Goal: Information Seeking & Learning: Check status

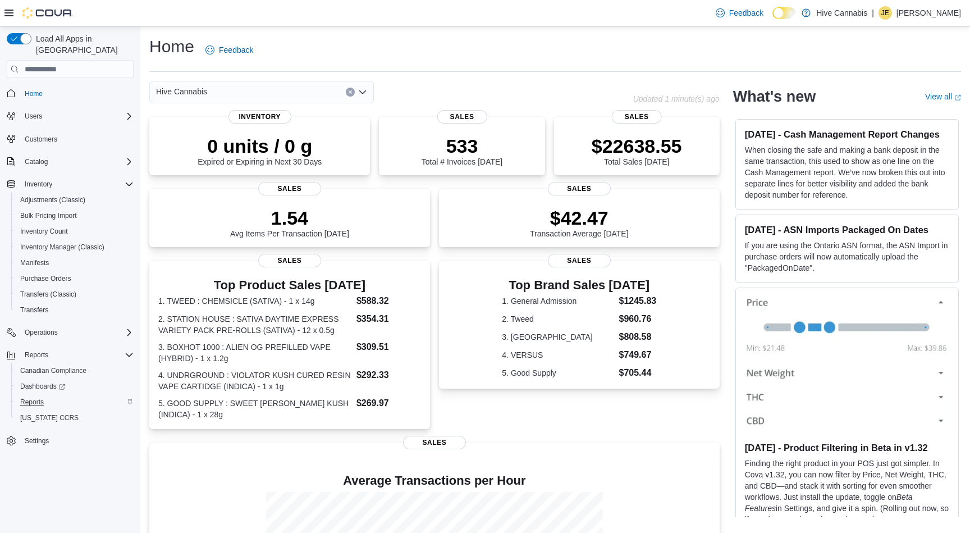
click at [30, 397] on span "Reports" at bounding box center [32, 401] width 24 height 9
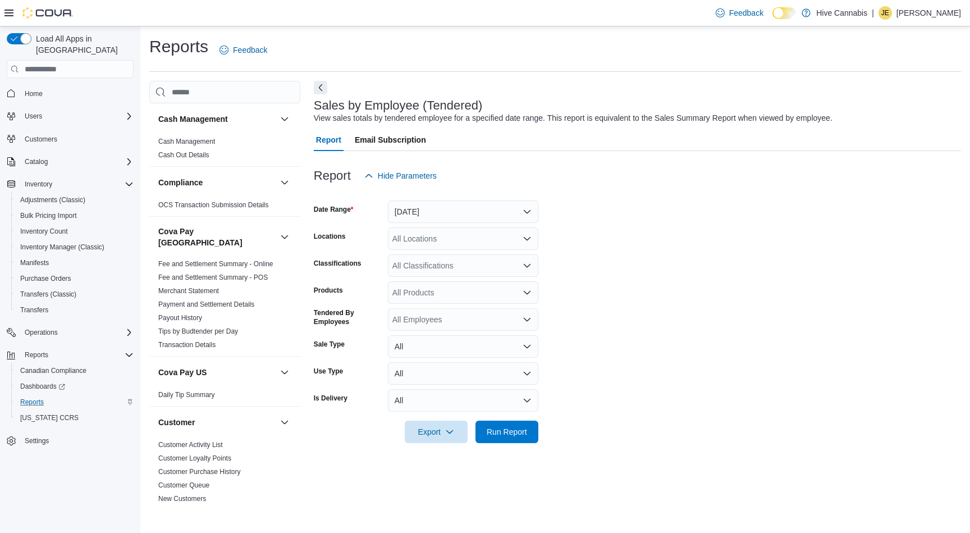
click at [526, 207] on button "[DATE]" at bounding box center [463, 211] width 150 height 22
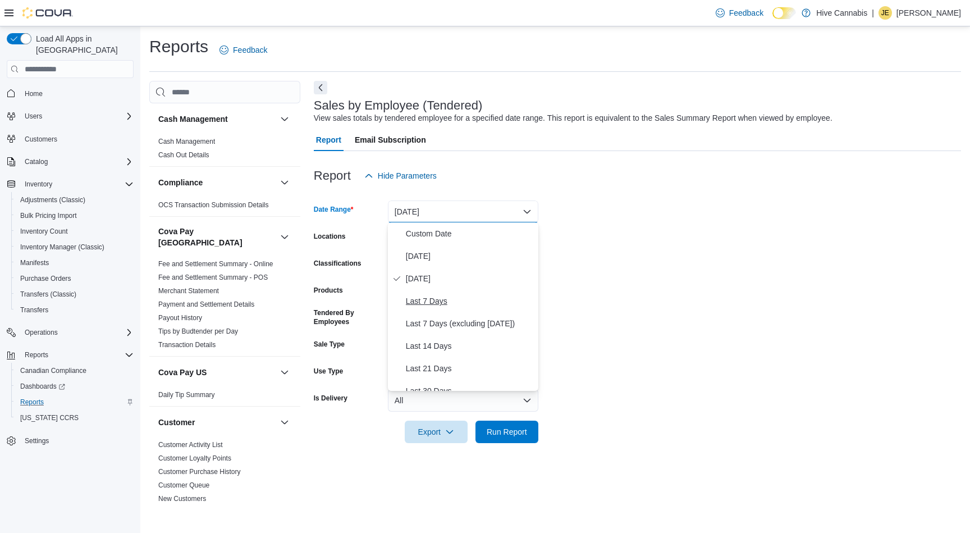
click at [448, 303] on span "Last 7 Days" at bounding box center [470, 300] width 128 height 13
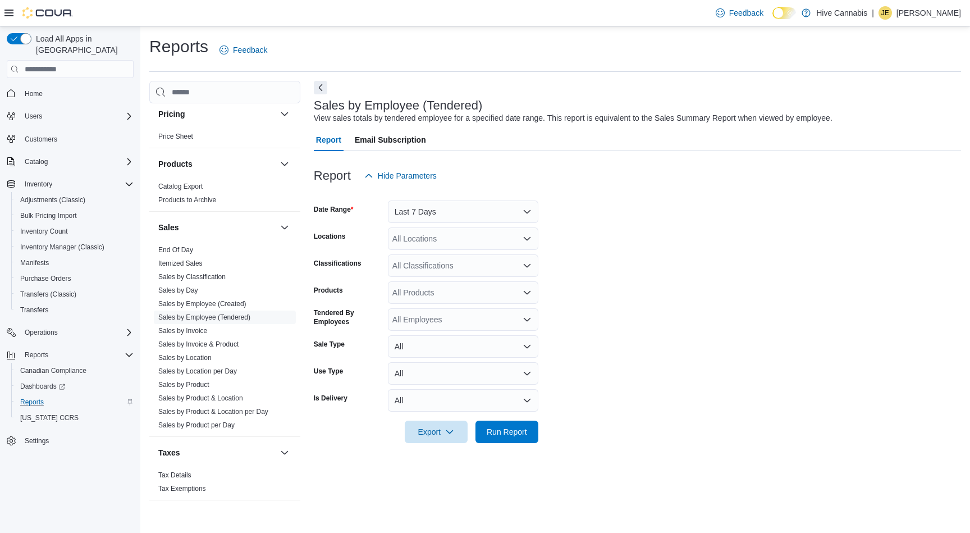
scroll to position [863, 0]
click at [199, 368] on link "Sales by Location per Day" at bounding box center [197, 372] width 79 height 8
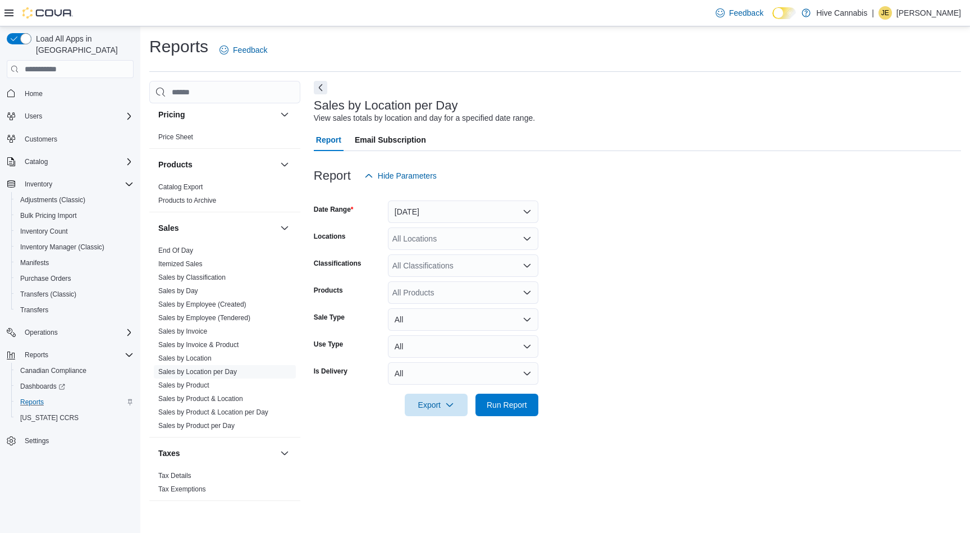
click at [519, 208] on button "[DATE]" at bounding box center [463, 211] width 150 height 22
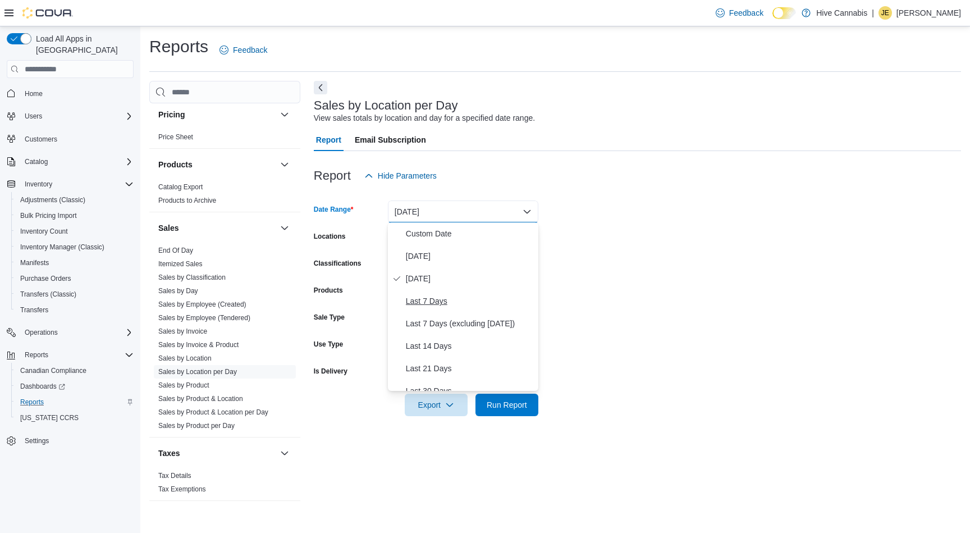
click at [438, 302] on span "Last 7 Days" at bounding box center [470, 300] width 128 height 13
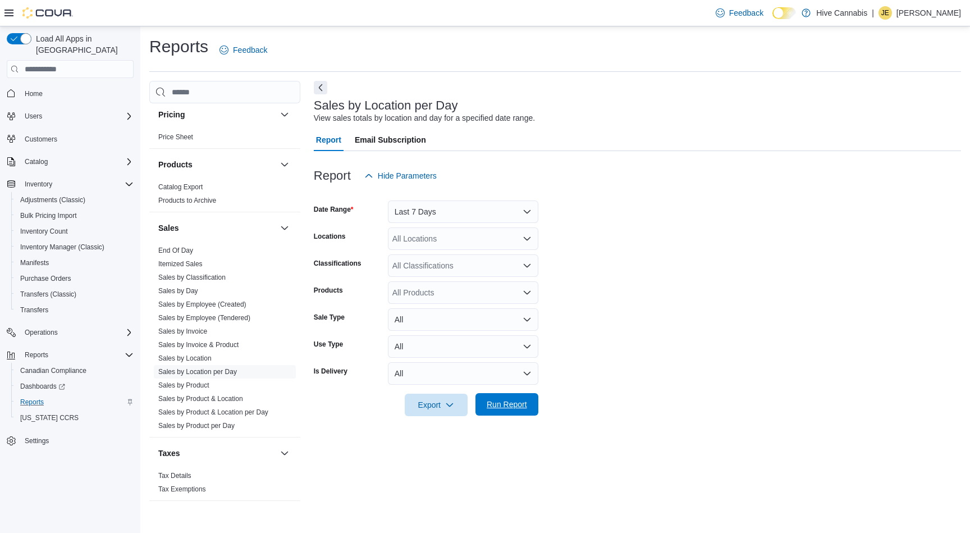
click at [511, 405] on span "Run Report" at bounding box center [507, 403] width 40 height 11
